Goal: Transaction & Acquisition: Purchase product/service

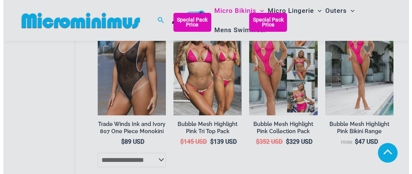
scroll to position [866, 0]
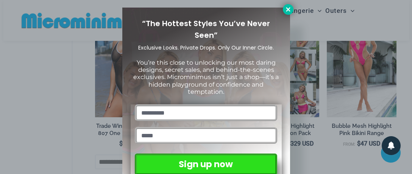
click at [290, 8] on icon at bounding box center [288, 9] width 4 height 4
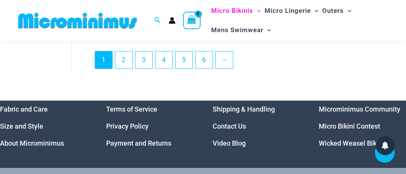
scroll to position [1750, 0]
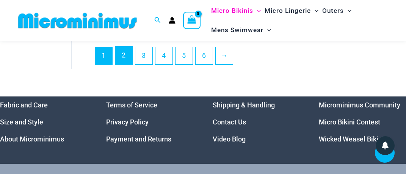
click at [120, 60] on link "2" at bounding box center [123, 56] width 17 height 18
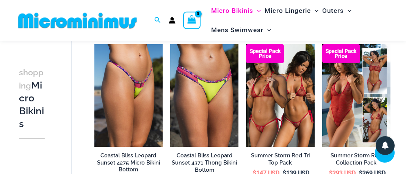
scroll to position [440, 0]
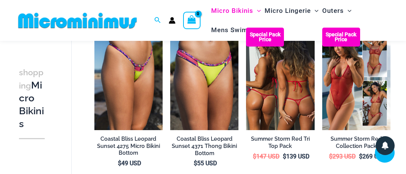
click at [295, 88] on img at bounding box center [280, 79] width 68 height 102
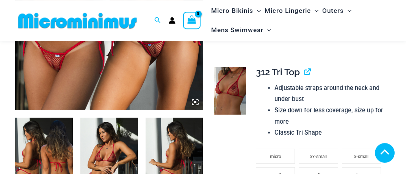
scroll to position [272, 0]
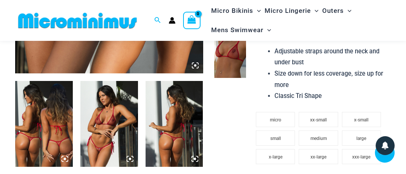
click at [112, 128] on img at bounding box center [109, 124] width 58 height 86
click at [129, 156] on icon at bounding box center [130, 159] width 7 height 7
click at [123, 147] on img at bounding box center [109, 124] width 58 height 86
click at [112, 125] on img at bounding box center [109, 124] width 58 height 86
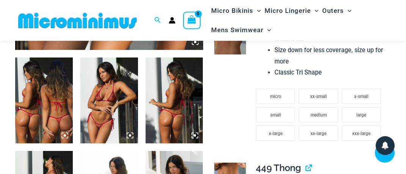
scroll to position [352, 0]
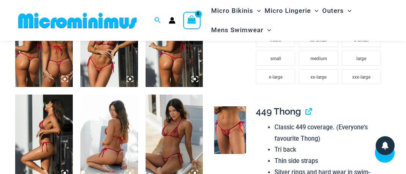
click at [109, 68] on img at bounding box center [109, 44] width 58 height 86
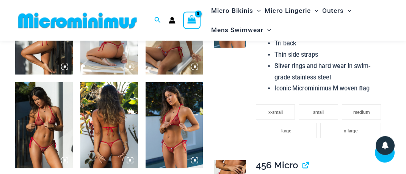
scroll to position [472, 0]
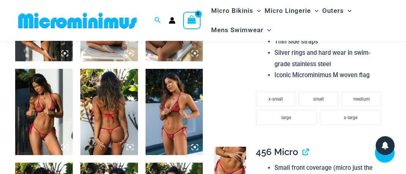
click at [129, 146] on icon at bounding box center [130, 147] width 2 height 2
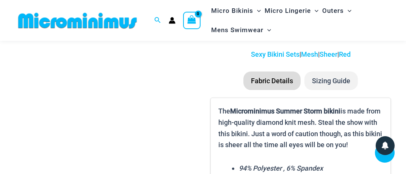
scroll to position [831, 0]
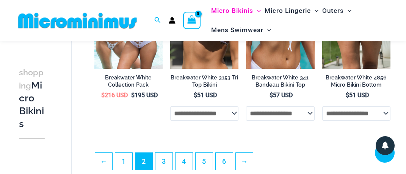
scroll to position [1301, 0]
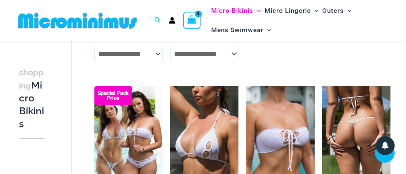
click at [365, 133] on img at bounding box center [356, 137] width 68 height 103
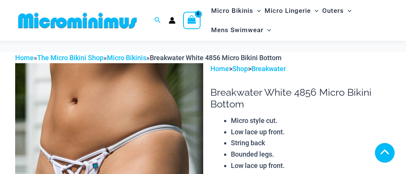
scroll to position [313, 0]
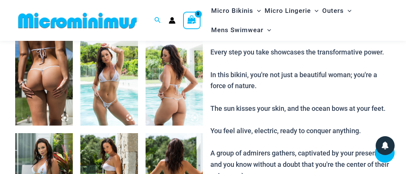
click at [126, 106] on img at bounding box center [109, 83] width 58 height 86
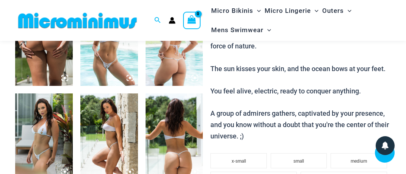
scroll to position [393, 0]
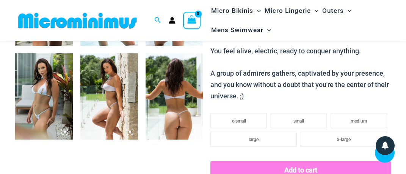
click at [129, 113] on img at bounding box center [109, 96] width 58 height 86
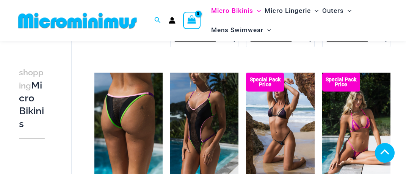
scroll to position [1113, 0]
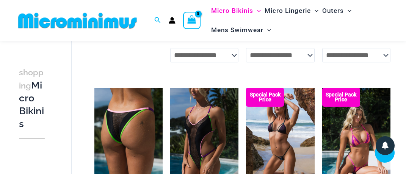
click at [126, 142] on img at bounding box center [128, 139] width 68 height 102
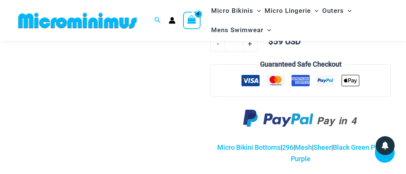
scroll to position [396, 0]
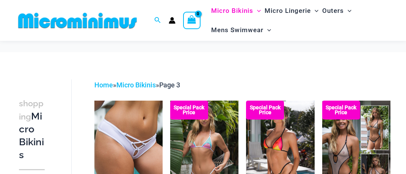
scroll to position [75, 0]
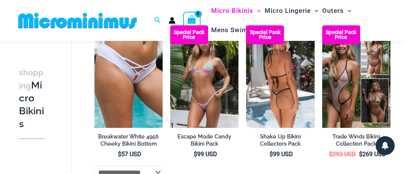
click at [265, 100] on img at bounding box center [280, 76] width 68 height 102
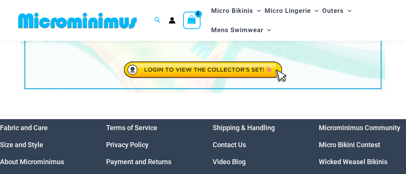
scroll to position [92, 0]
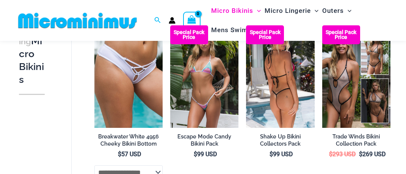
scroll to position [75, 0]
click at [264, 82] on img at bounding box center [280, 76] width 68 height 102
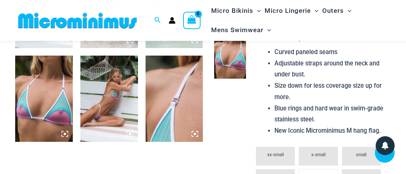
scroll to position [512, 0]
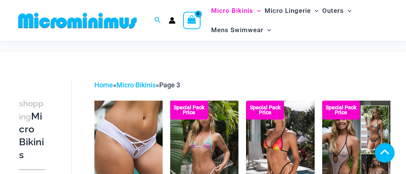
scroll to position [227, 0]
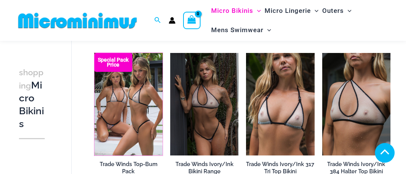
click at [94, 53] on img at bounding box center [94, 53] width 0 height 0
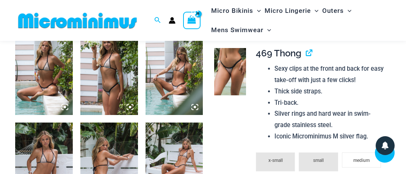
scroll to position [552, 0]
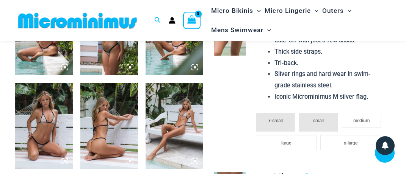
click at [51, 128] on img at bounding box center [44, 126] width 58 height 86
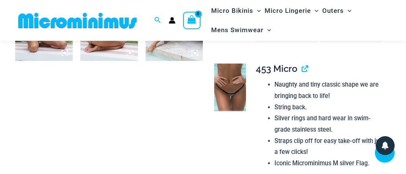
scroll to position [671, 0]
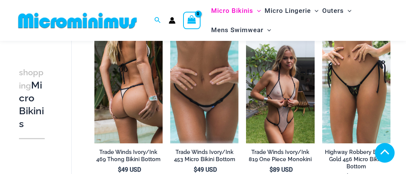
scroll to position [427, 0]
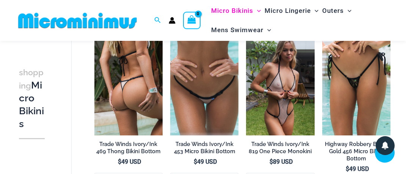
click at [117, 92] on img at bounding box center [128, 84] width 68 height 102
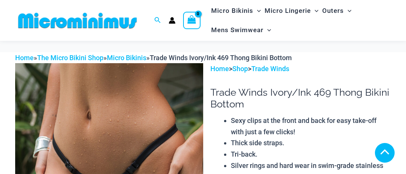
scroll to position [312, 0]
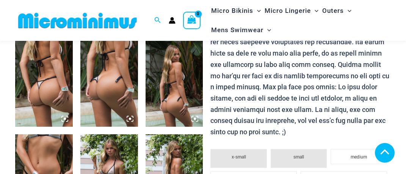
click at [155, 99] on img at bounding box center [175, 84] width 58 height 86
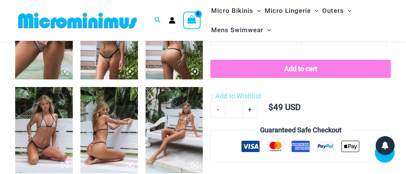
scroll to position [472, 0]
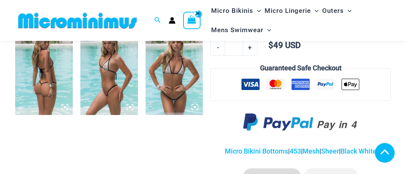
scroll to position [512, 0]
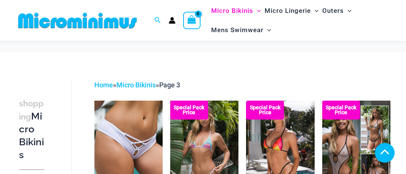
scroll to position [437, 0]
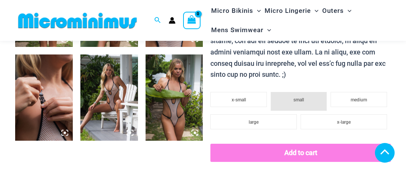
scroll to position [312, 0]
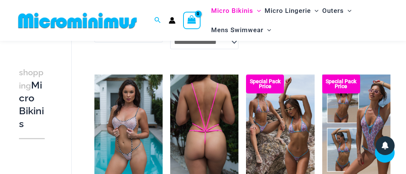
scroll to position [978, 0]
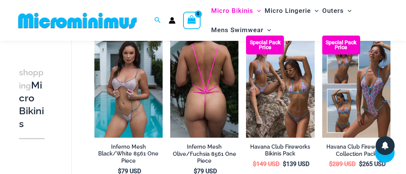
click at [178, 127] on img at bounding box center [204, 87] width 68 height 103
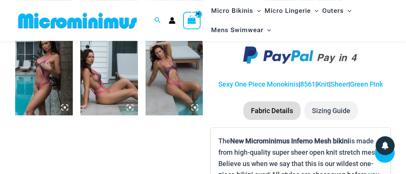
scroll to position [512, 0]
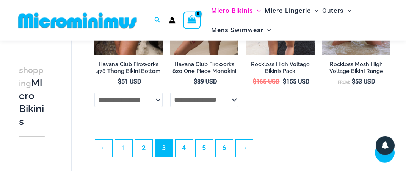
scroll to position [1469, 0]
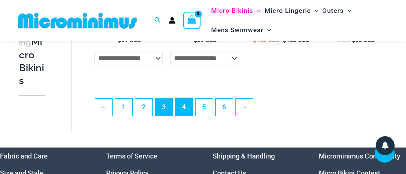
click at [181, 104] on link "4" at bounding box center [184, 107] width 17 height 18
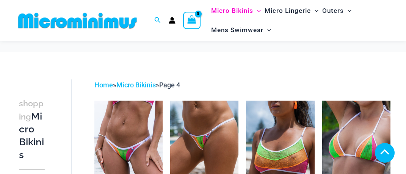
scroll to position [432, 0]
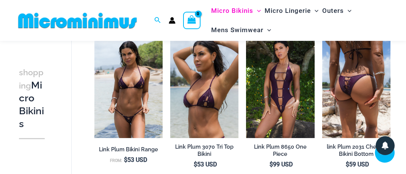
click at [344, 110] on img at bounding box center [356, 87] width 68 height 103
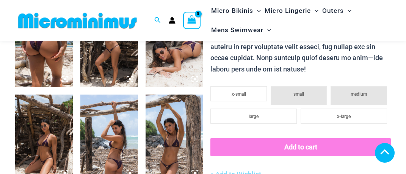
scroll to position [312, 0]
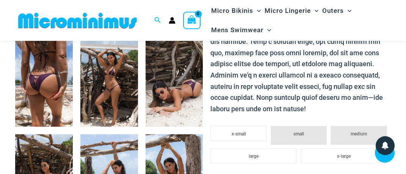
click at [118, 105] on img at bounding box center [109, 84] width 58 height 86
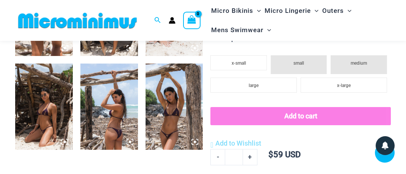
scroll to position [392, 0]
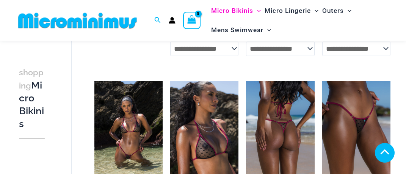
scroll to position [779, 0]
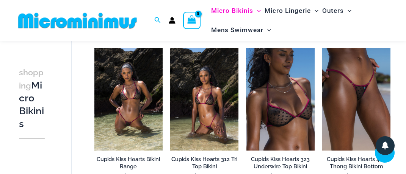
click at [224, 131] on img at bounding box center [204, 99] width 68 height 103
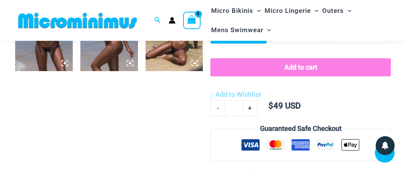
scroll to position [472, 0]
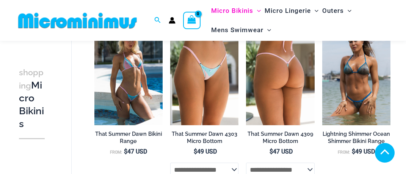
scroll to position [1150, 0]
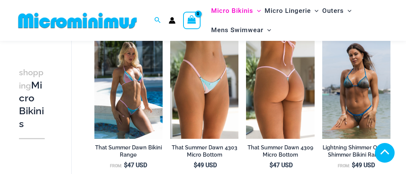
click at [288, 96] on img at bounding box center [280, 87] width 68 height 102
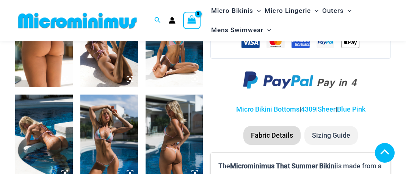
scroll to position [352, 0]
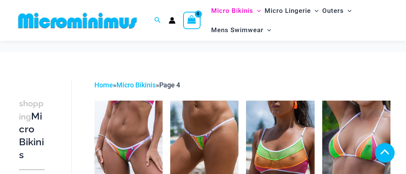
scroll to position [1476, 0]
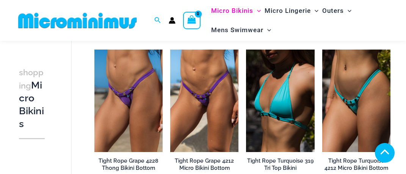
scroll to position [400, 0]
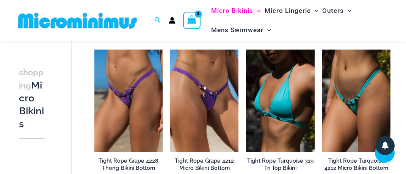
click at [230, 133] on img at bounding box center [204, 101] width 68 height 103
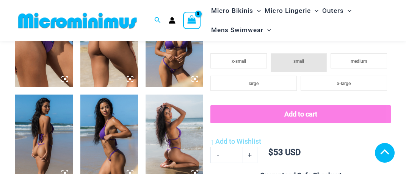
scroll to position [352, 0]
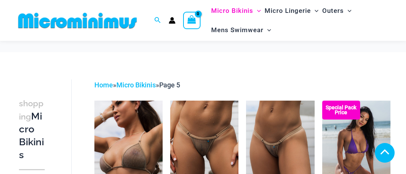
scroll to position [626, 0]
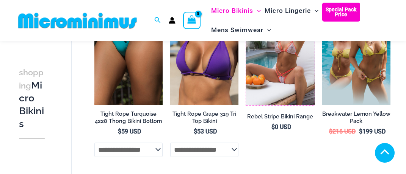
click at [246, 3] on img at bounding box center [246, 3] width 0 height 0
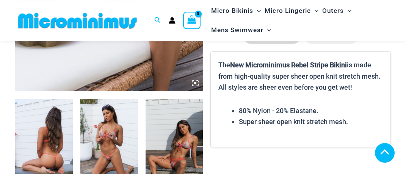
scroll to position [275, 0]
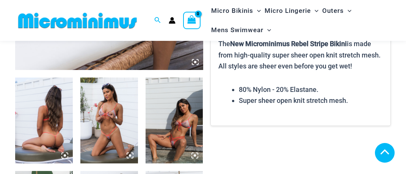
click at [54, 126] on img at bounding box center [44, 121] width 58 height 86
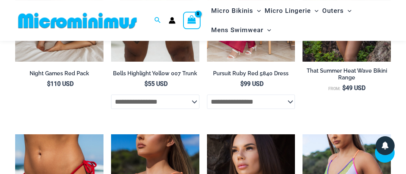
scroll to position [595, 0]
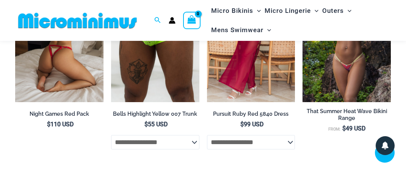
click at [82, 87] on img at bounding box center [59, 36] width 88 height 132
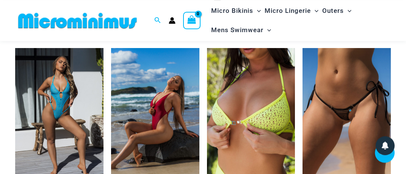
scroll to position [1311, 0]
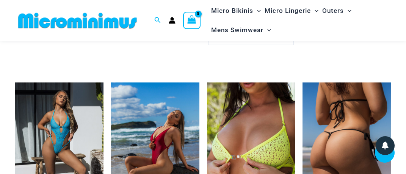
click at [371, 123] on img at bounding box center [347, 149] width 88 height 132
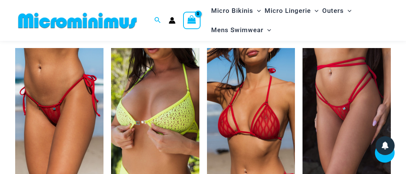
scroll to position [991, 0]
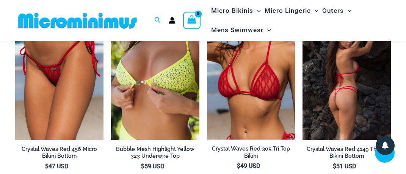
click at [317, 89] on img at bounding box center [347, 74] width 88 height 132
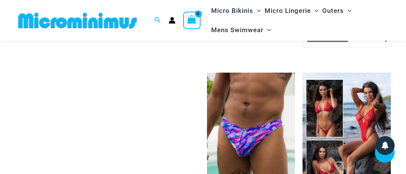
scroll to position [1311, 0]
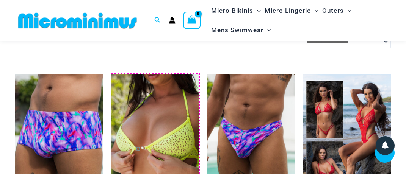
click at [111, 74] on img at bounding box center [111, 74] width 0 height 0
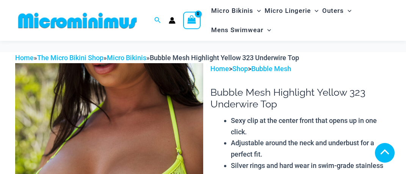
scroll to position [272, 0]
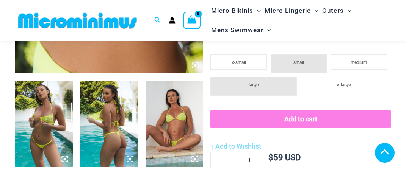
click at [60, 111] on img at bounding box center [44, 124] width 58 height 86
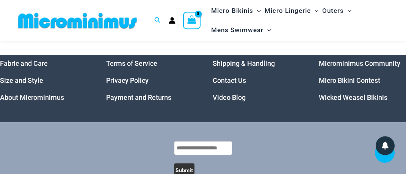
scroll to position [2270, 0]
